Goal: Navigation & Orientation: Find specific page/section

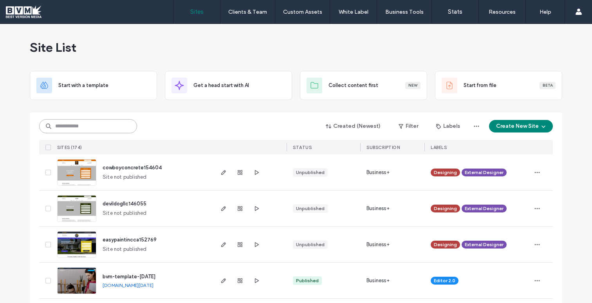
click at [97, 125] on input at bounding box center [88, 126] width 98 height 14
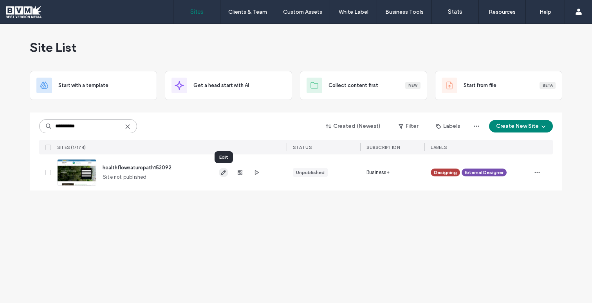
type input "**********"
click at [226, 170] on icon "button" at bounding box center [223, 172] width 6 height 6
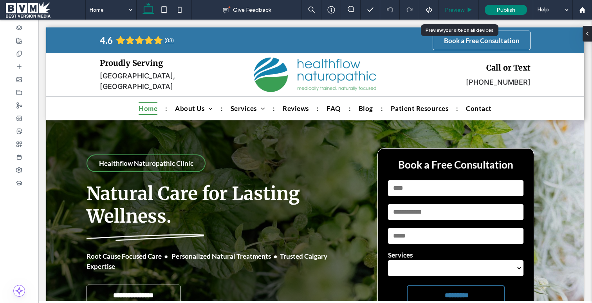
click at [453, 9] on span "Preview" at bounding box center [455, 10] width 20 height 7
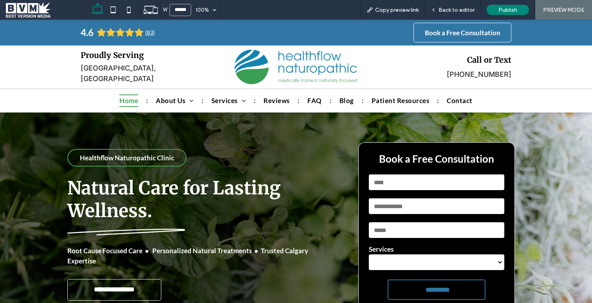
click at [565, 174] on div "**********" at bounding box center [296, 226] width 592 height 228
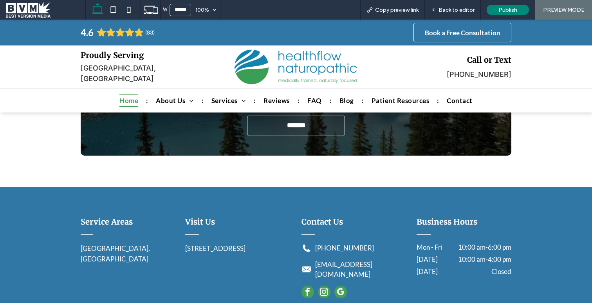
scroll to position [2459, 0]
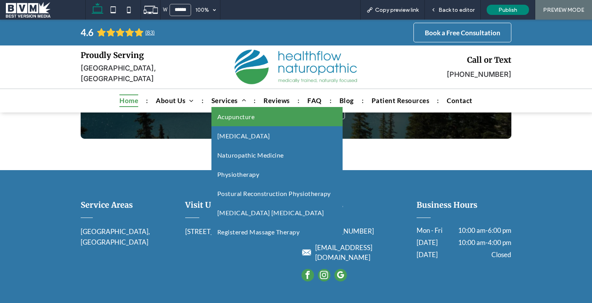
click at [230, 117] on span "Acupuncture" at bounding box center [235, 116] width 37 height 7
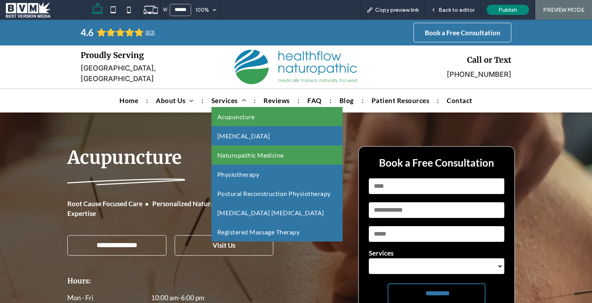
click at [242, 153] on span "Naturopathic Medicine" at bounding box center [250, 154] width 67 height 7
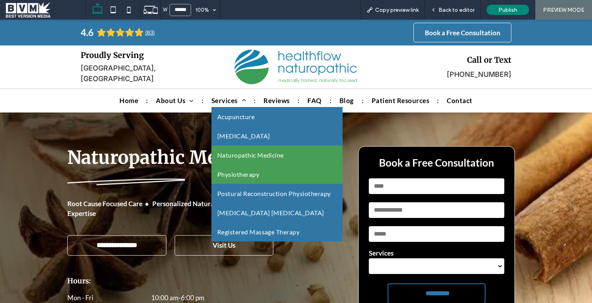
click at [239, 176] on span "Physiotherapy" at bounding box center [238, 173] width 42 height 7
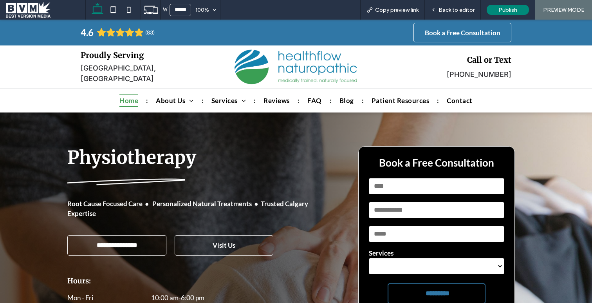
click at [129, 104] on span "Home" at bounding box center [128, 100] width 19 height 13
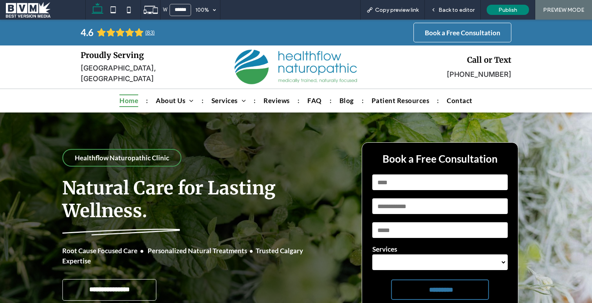
click at [322, 179] on h1 "Natural Care for Lasting Wellness." at bounding box center [192, 199] width 260 height 45
